Goal: Information Seeking & Learning: Learn about a topic

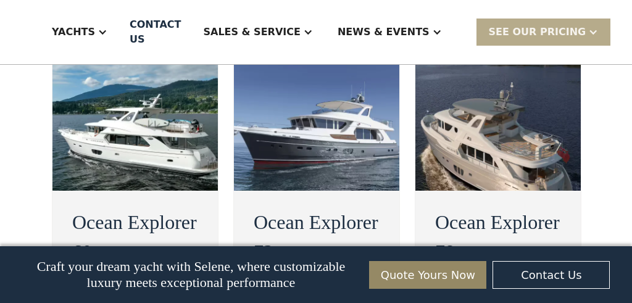
scroll to position [2483, 0]
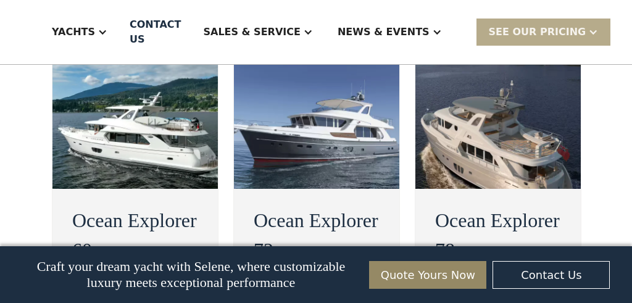
click at [332, 206] on h2 "Ocean Explorer 72" at bounding box center [317, 235] width 126 height 59
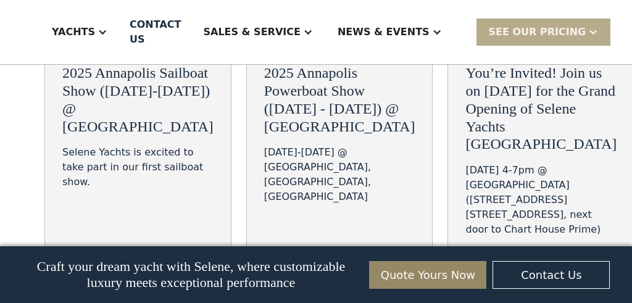
scroll to position [4624, 0]
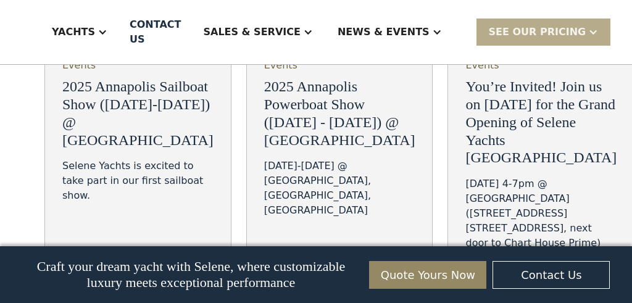
click at [466, 286] on div "see more" at bounding box center [494, 293] width 57 height 15
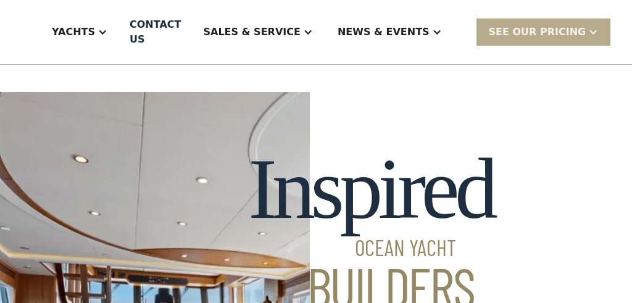
scroll to position [448, 0]
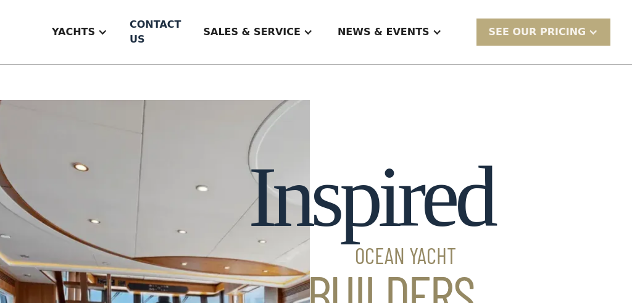
click at [523, 39] on div "SEE Our Pricing" at bounding box center [538, 32] width 98 height 15
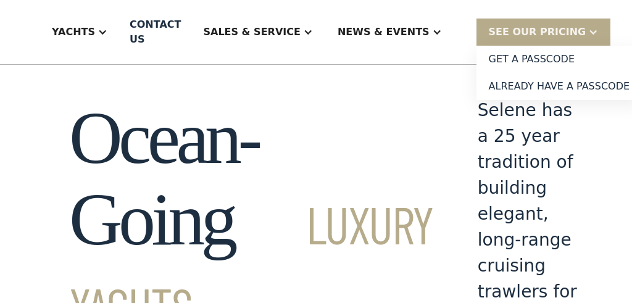
scroll to position [13, 0]
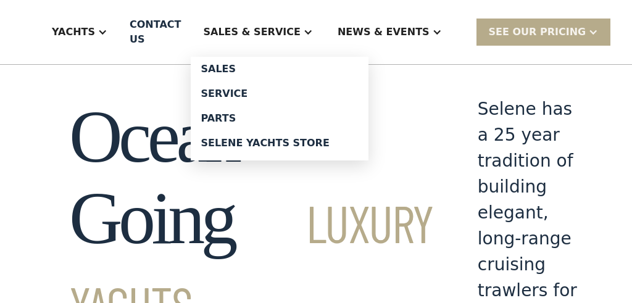
click at [263, 31] on div "Sales & Service" at bounding box center [251, 32] width 97 height 15
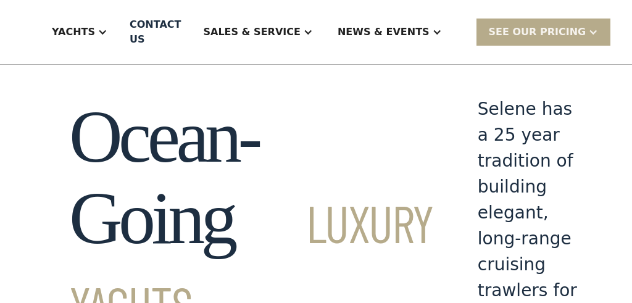
click at [263, 31] on div "Sales & Service" at bounding box center [251, 32] width 97 height 15
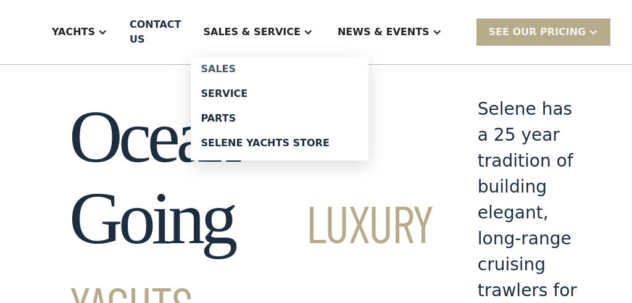
click at [243, 72] on div "Sales" at bounding box center [280, 69] width 158 height 10
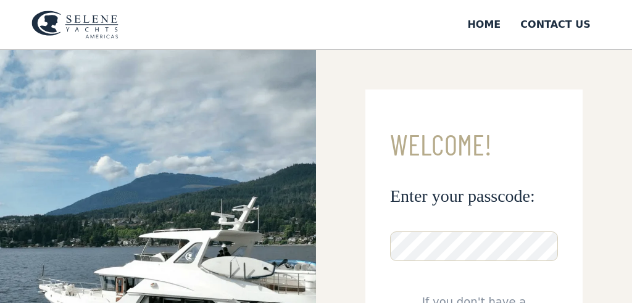
click at [270, 185] on img at bounding box center [158, 242] width 316 height 385
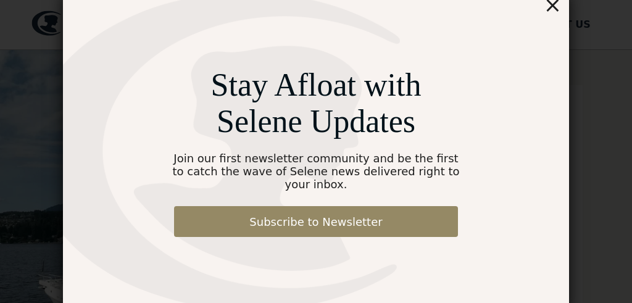
click at [559, 12] on div "×" at bounding box center [553, 5] width 18 height 25
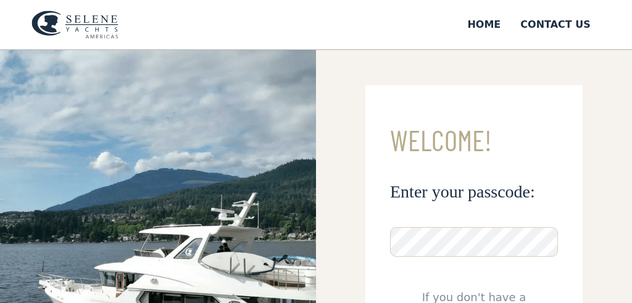
scroll to position [0, 0]
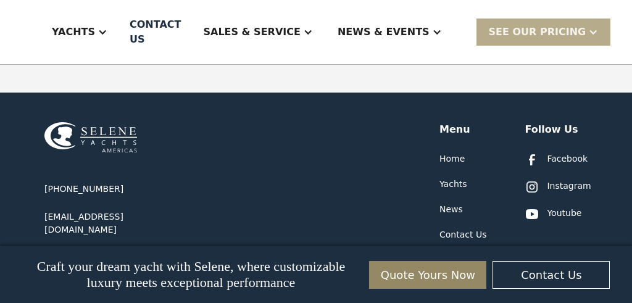
scroll to position [757, 0]
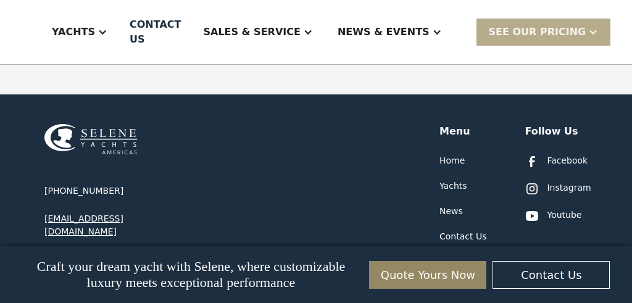
click at [114, 212] on div "[EMAIL_ADDRESS][DOMAIN_NAME]" at bounding box center [118, 225] width 148 height 26
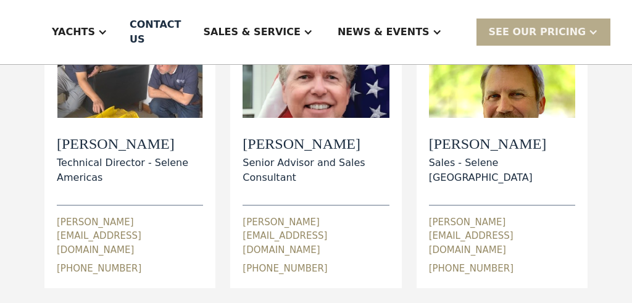
scroll to position [198, 0]
